Goal: Navigation & Orientation: Find specific page/section

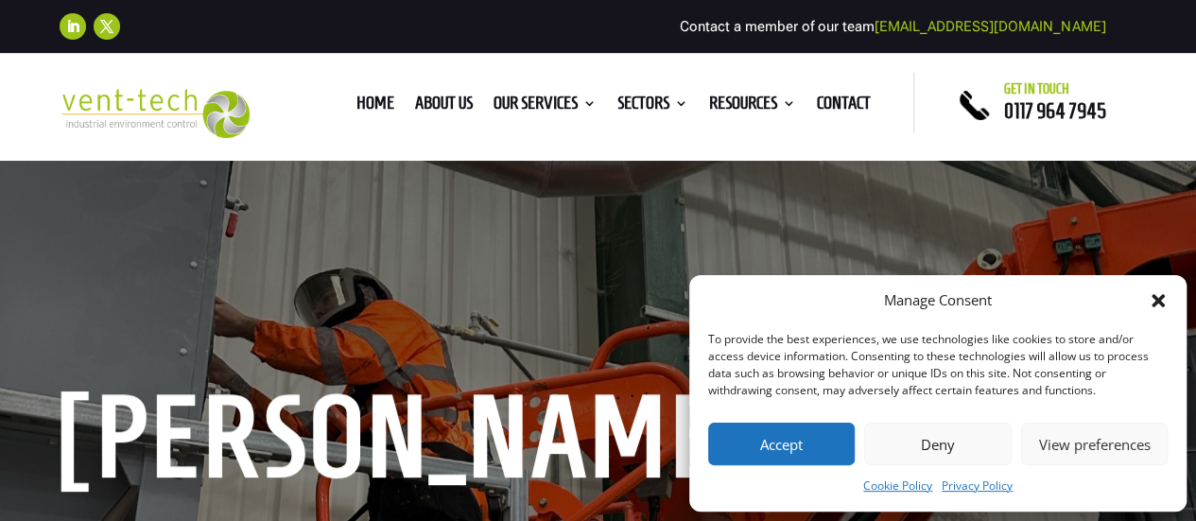
click at [778, 441] on button "Accept" at bounding box center [781, 443] width 146 height 43
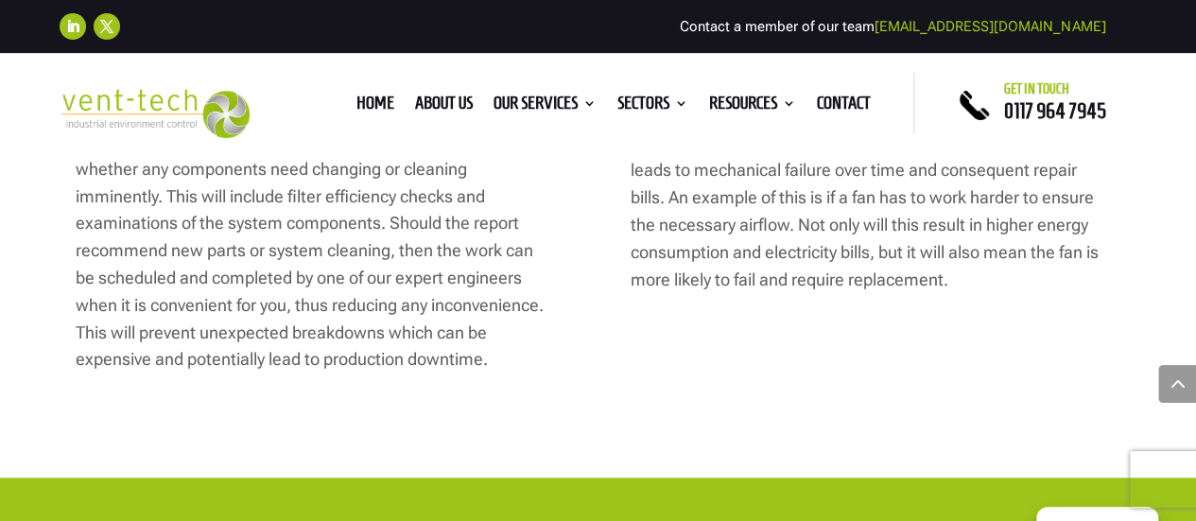
scroll to position [4062, 0]
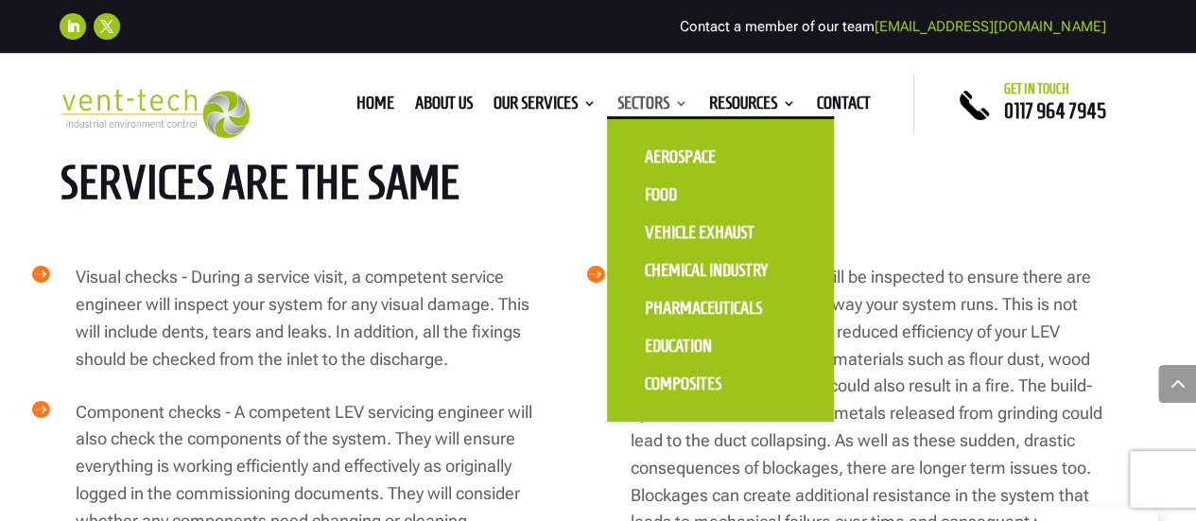
click at [644, 103] on link "Sectors" at bounding box center [652, 106] width 71 height 21
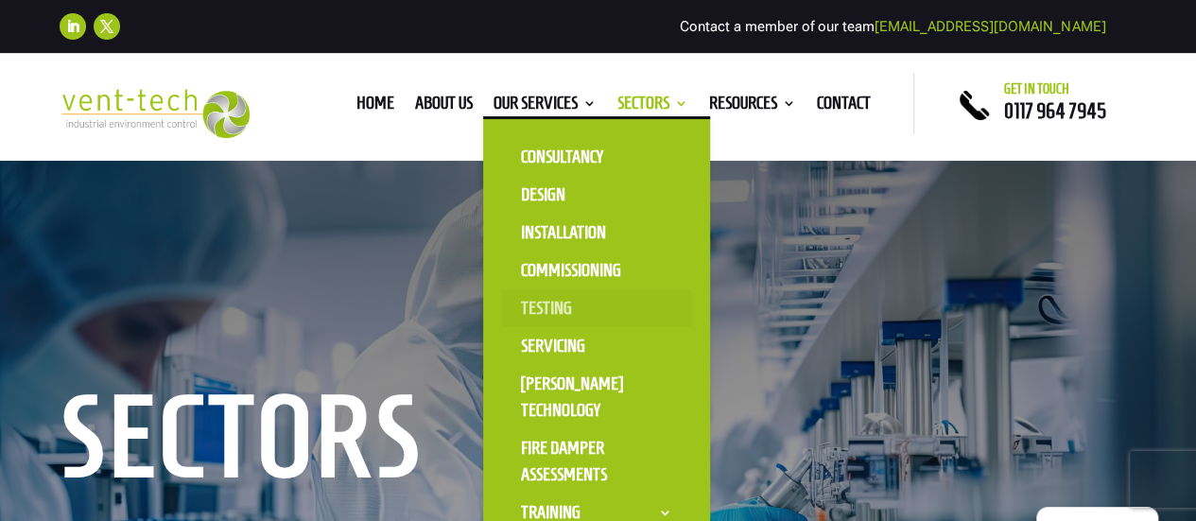
click at [538, 301] on link "Testing" at bounding box center [596, 308] width 189 height 38
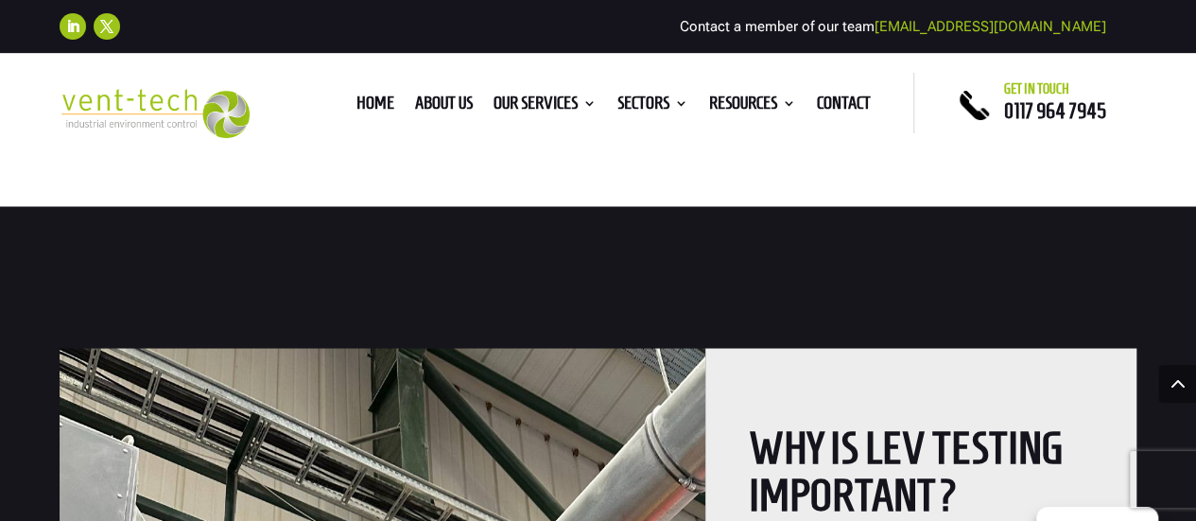
scroll to position [1638, 0]
